Goal: Download file/media

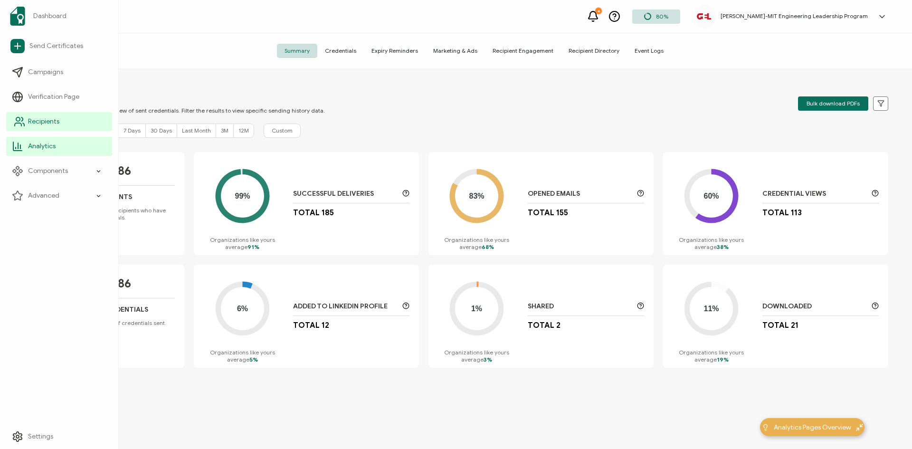
click at [36, 128] on link "Recipients" at bounding box center [59, 121] width 106 height 19
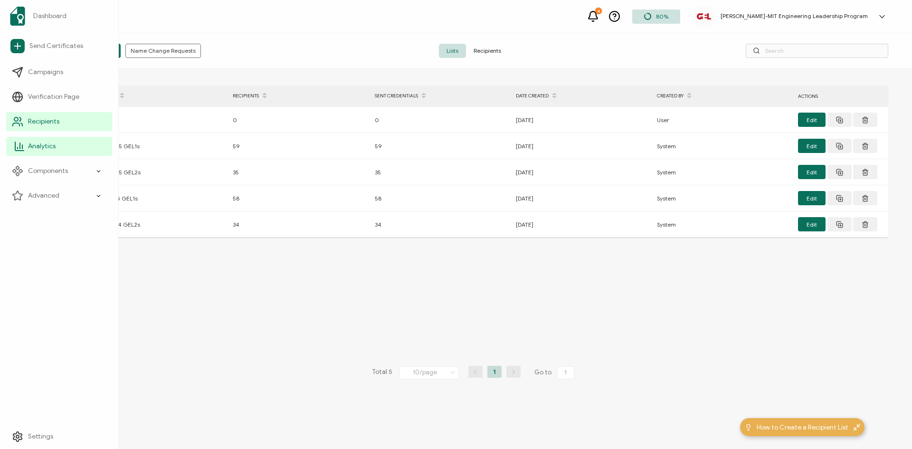
click at [22, 145] on icon at bounding box center [22, 147] width 0 height 4
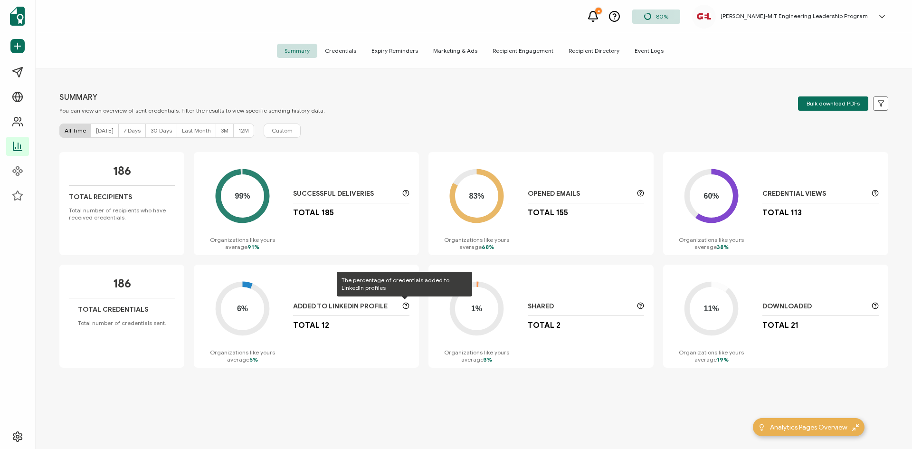
click at [406, 304] on icon at bounding box center [405, 305] width 7 height 7
click at [878, 105] on icon at bounding box center [880, 103] width 7 height 7
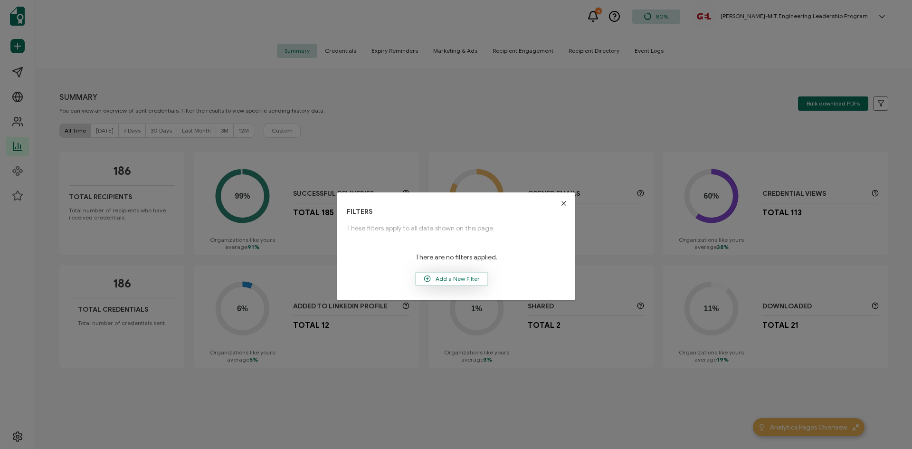
click at [461, 278] on span "Add a New Filter" at bounding box center [451, 279] width 71 height 14
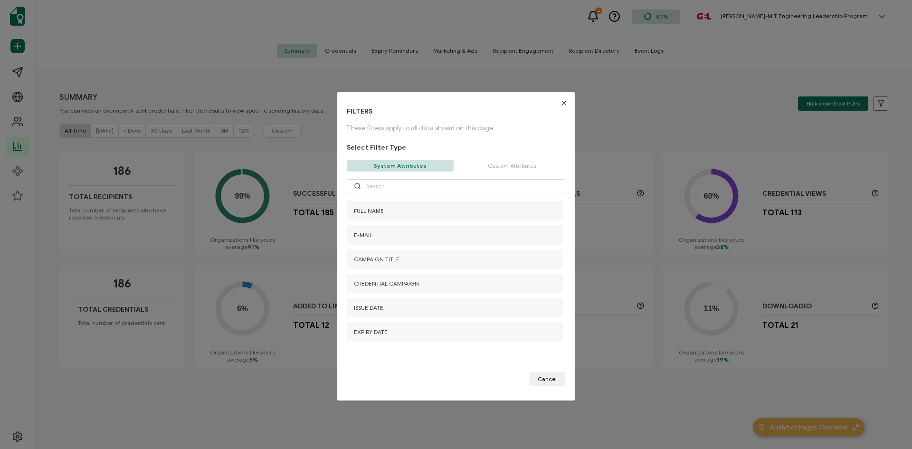
click at [560, 104] on icon "Close" at bounding box center [564, 103] width 8 height 8
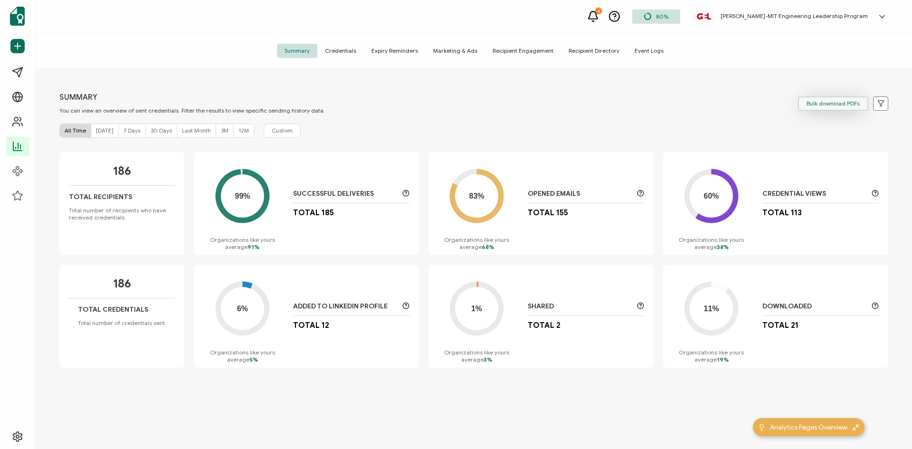
click at [823, 109] on button "Bulk download PDFs" at bounding box center [833, 103] width 70 height 14
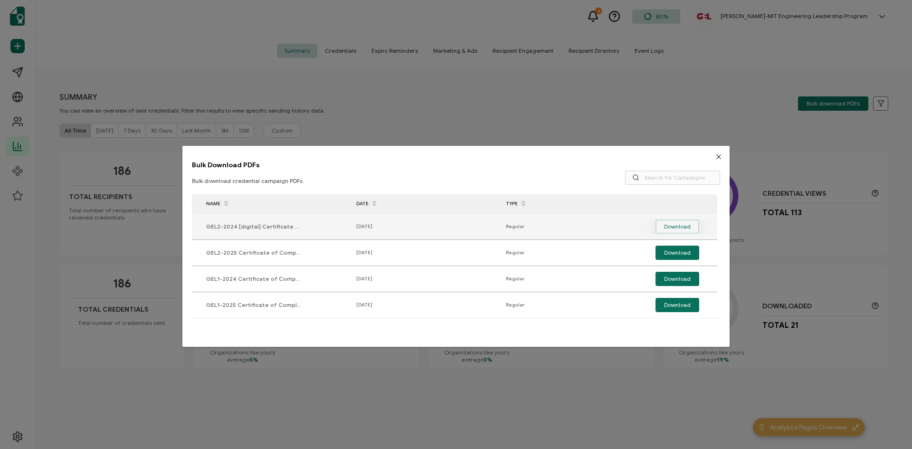
click at [676, 224] on span "Download" at bounding box center [677, 226] width 27 height 14
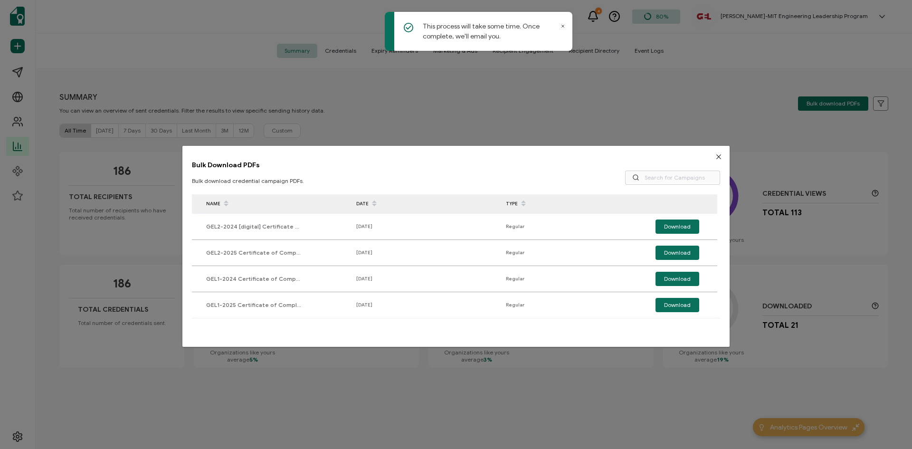
click at [715, 159] on icon "Close" at bounding box center [719, 157] width 8 height 8
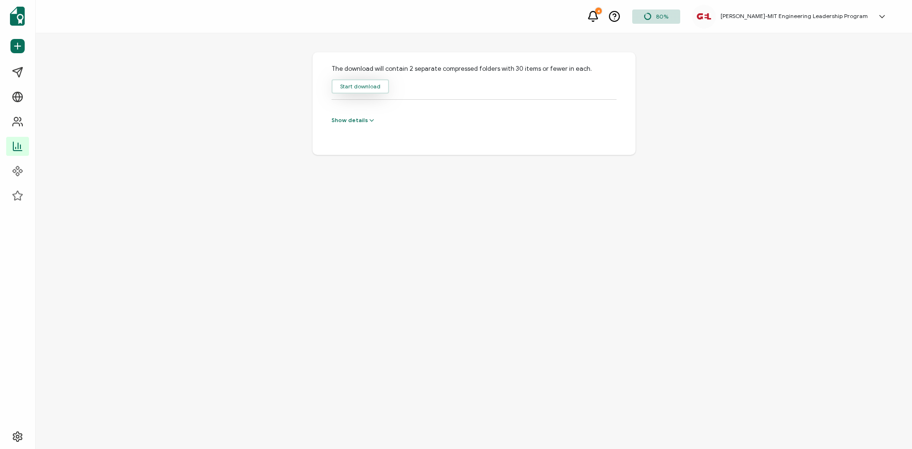
click at [372, 88] on button "Start download" at bounding box center [359, 86] width 57 height 14
